Goal: Task Accomplishment & Management: Manage account settings

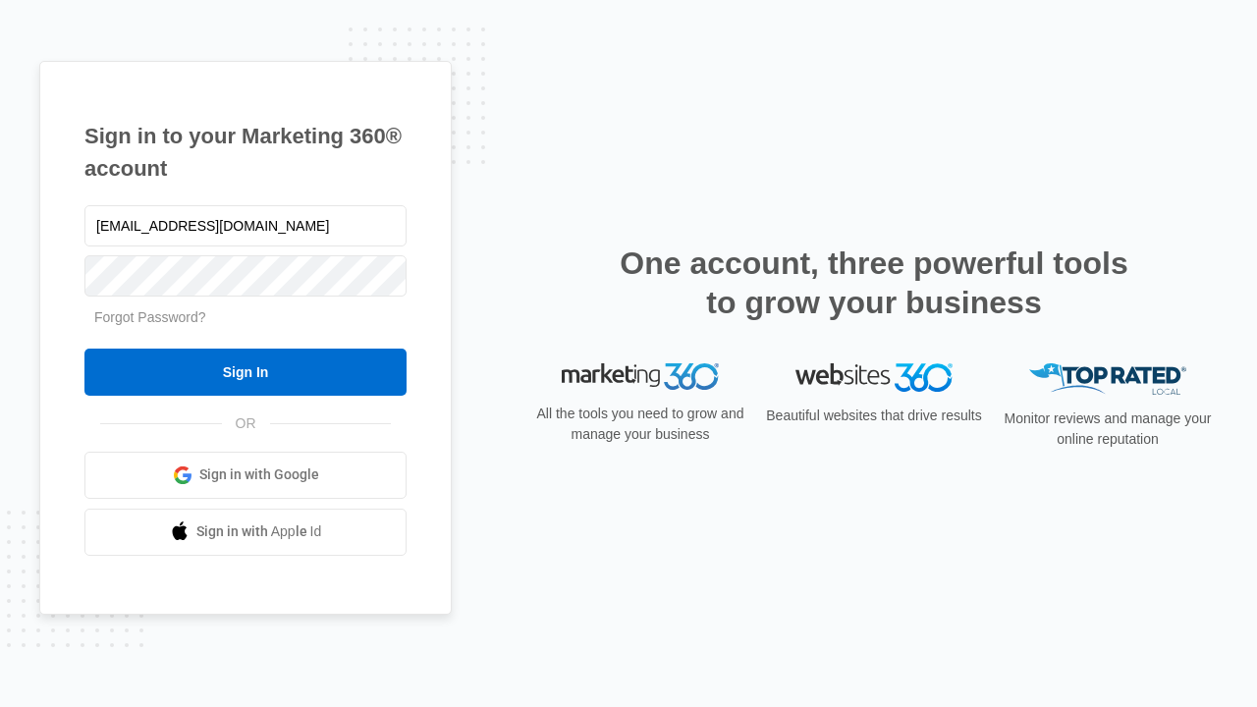
type input "dankie614@gmail.com"
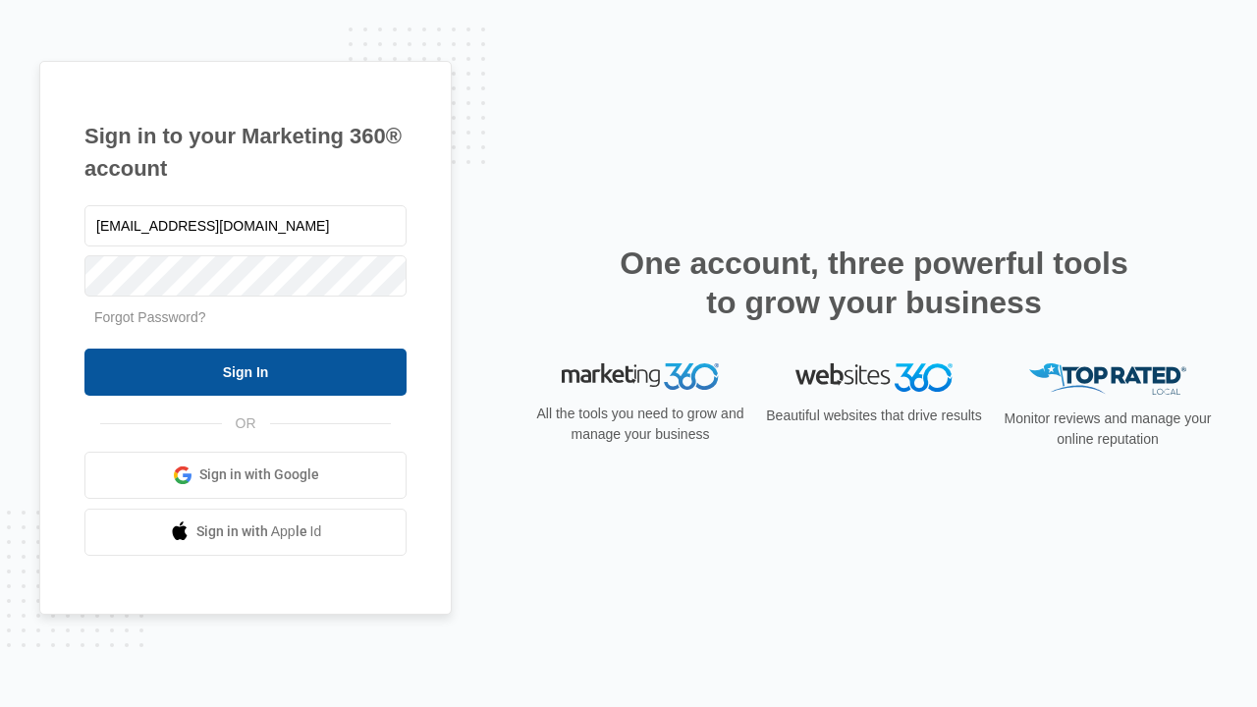
click at [245, 371] on input "Sign In" at bounding box center [245, 372] width 322 height 47
